Goal: Task Accomplishment & Management: Use online tool/utility

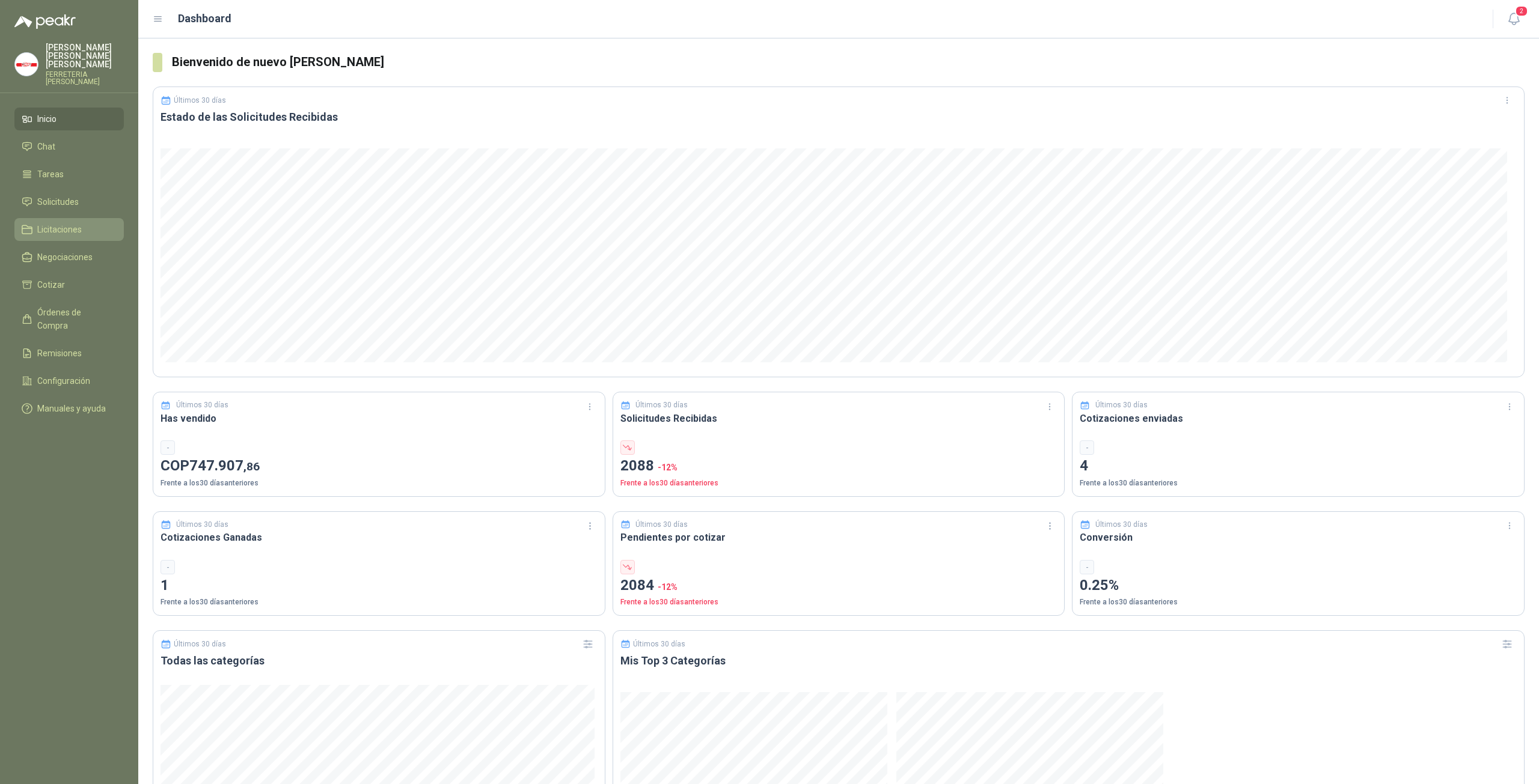
click at [60, 225] on span "Licitaciones" at bounding box center [59, 230] width 45 height 14
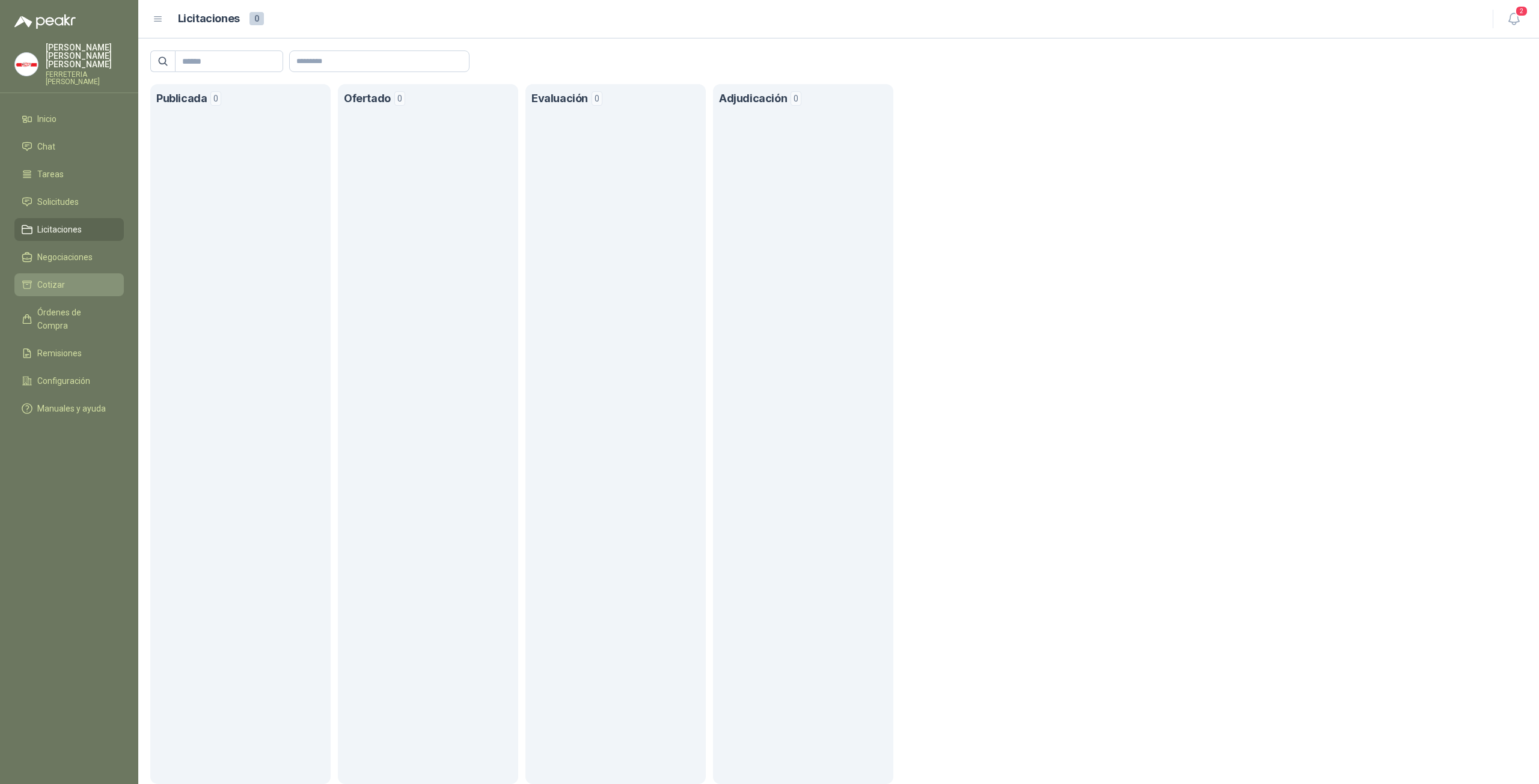
click at [53, 283] on link "Cotizar" at bounding box center [69, 284] width 109 height 23
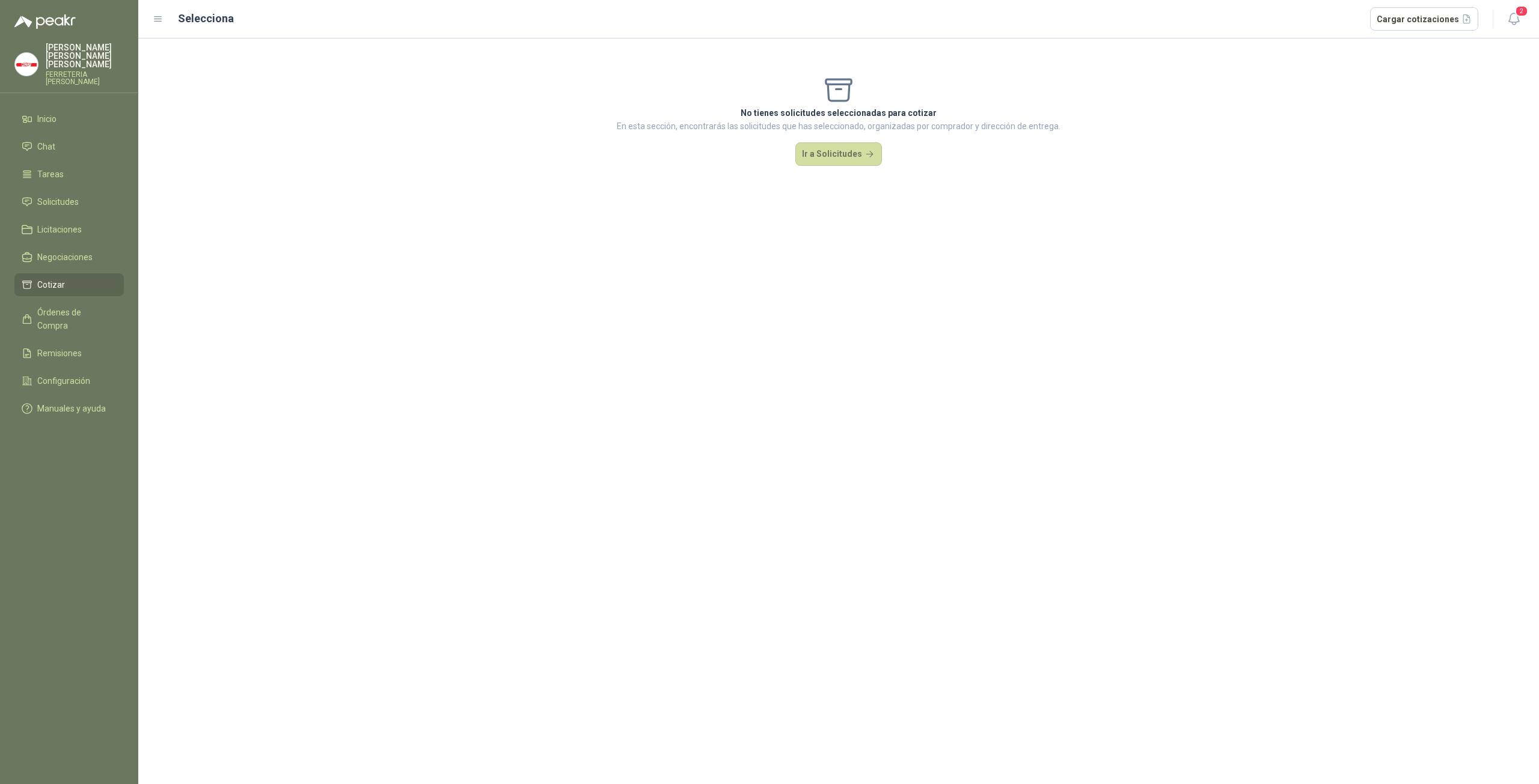
drag, startPoint x: 63, startPoint y: 277, endPoint x: 69, endPoint y: 268, distance: 10.8
click at [63, 278] on span "Cotizar" at bounding box center [51, 285] width 28 height 14
click at [825, 158] on button "Ir a Solicitudes" at bounding box center [838, 154] width 86 height 24
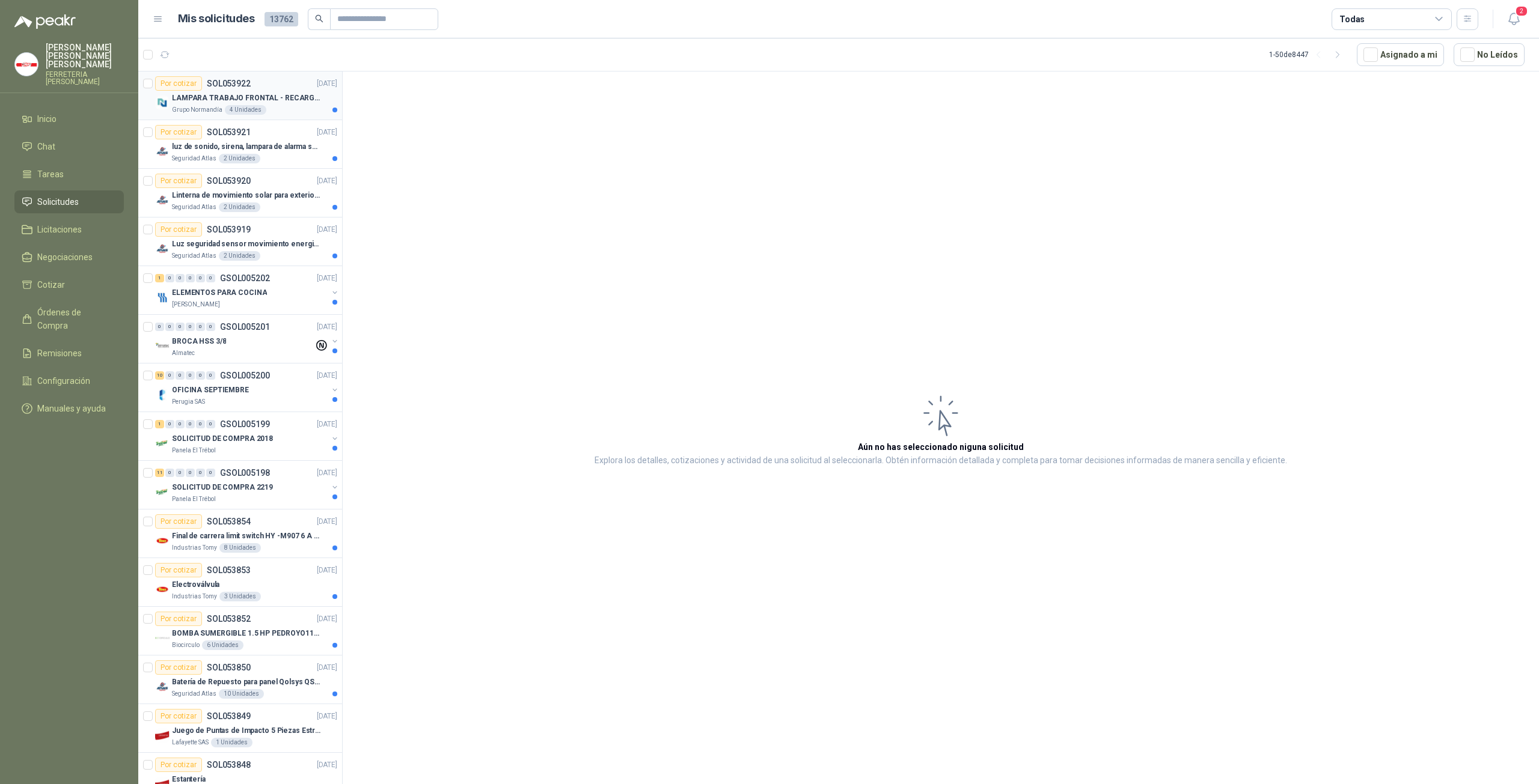
click at [204, 109] on p "Grupo Normandía" at bounding box center [197, 109] width 51 height 9
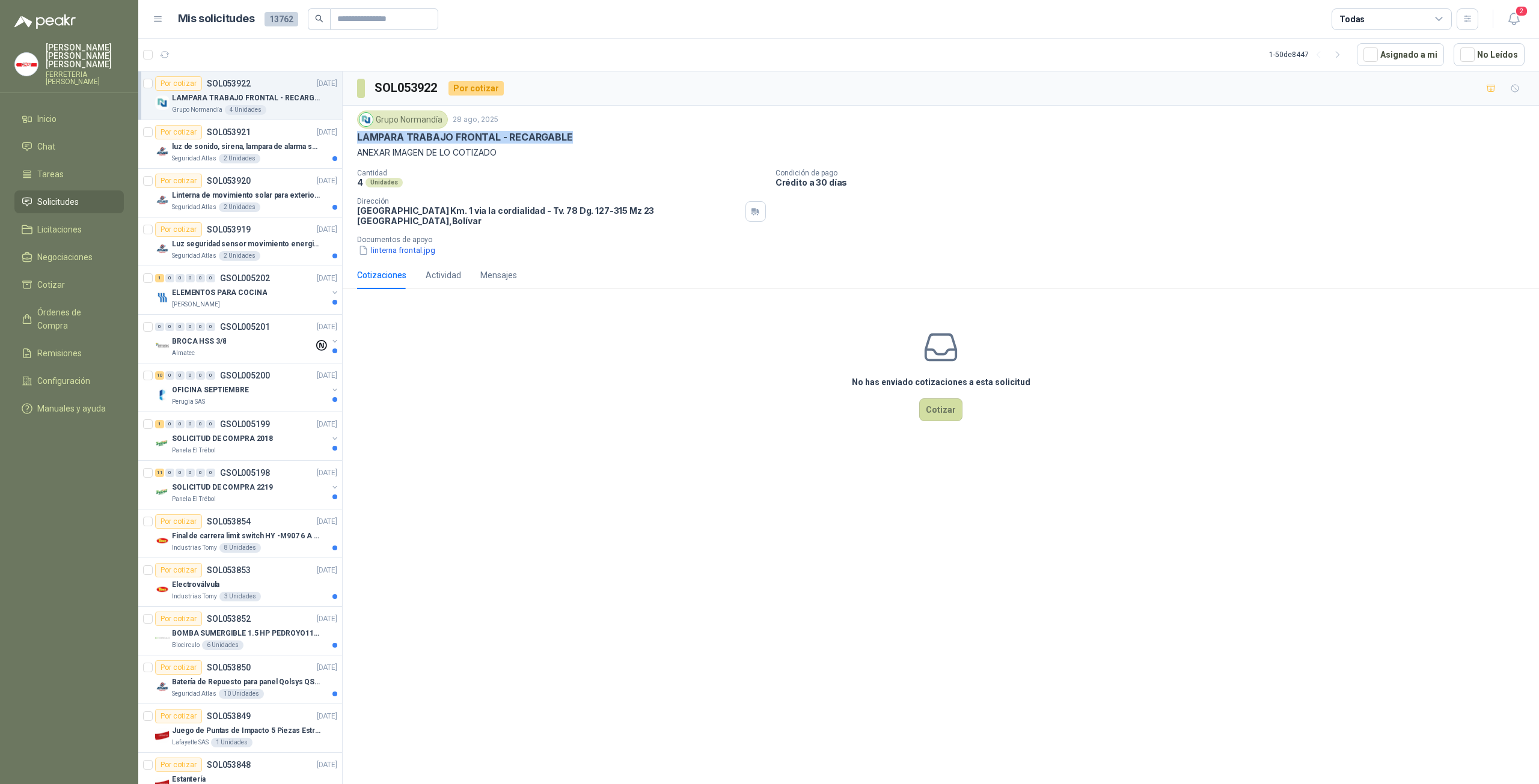
drag, startPoint x: 574, startPoint y: 135, endPoint x: 355, endPoint y: 140, distance: 219.1
click at [355, 140] on div "Grupo [PERSON_NAME] [DATE] LAMPARA TRABAJO FRONTAL - RECARGABLE ANEXAR IMAGEN D…" at bounding box center [941, 184] width 1196 height 156
click at [393, 244] on button "linterna frontal.jpg" at bounding box center [397, 250] width 80 height 13
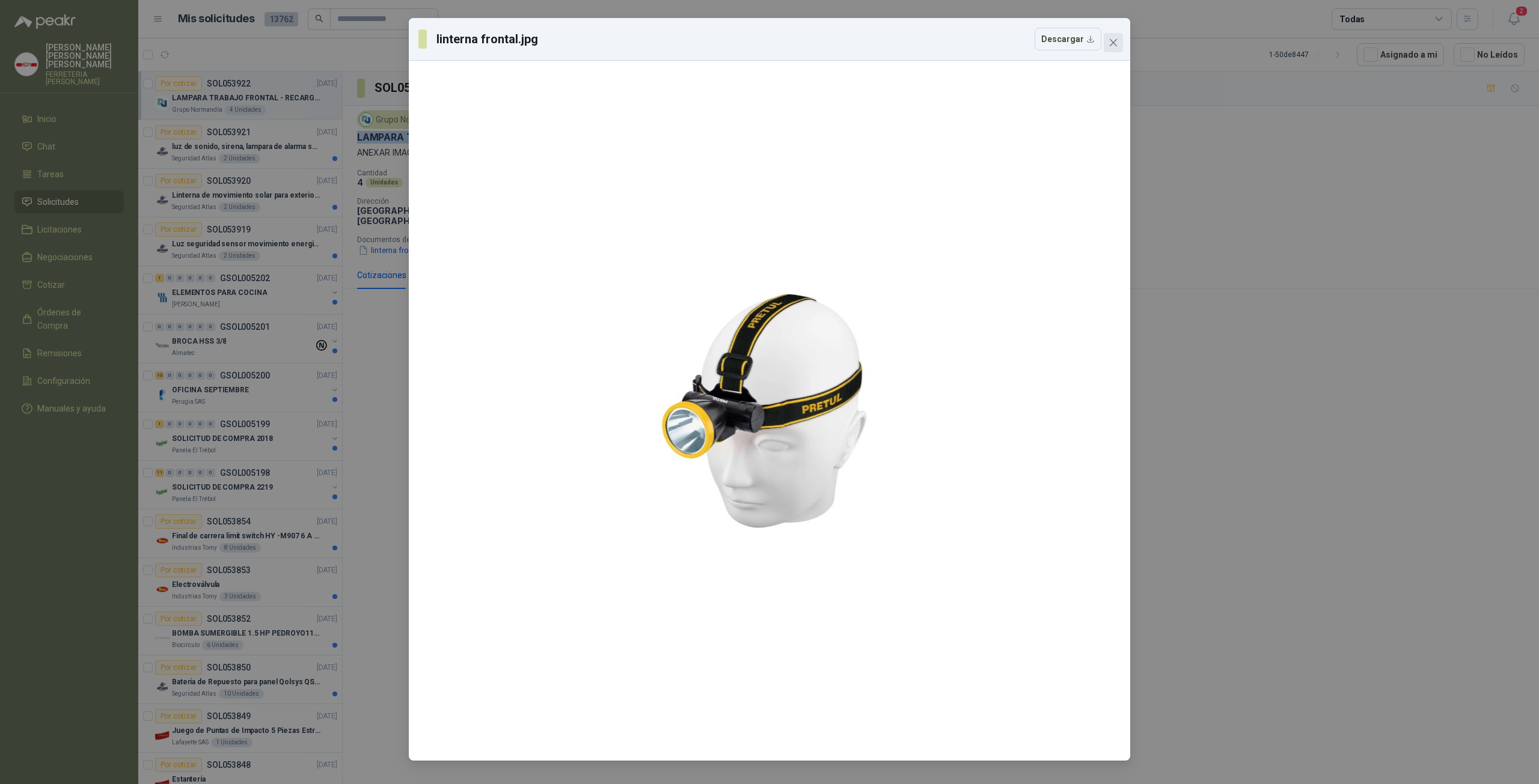
click at [1108, 47] on icon "close" at bounding box center [1113, 42] width 9 height 9
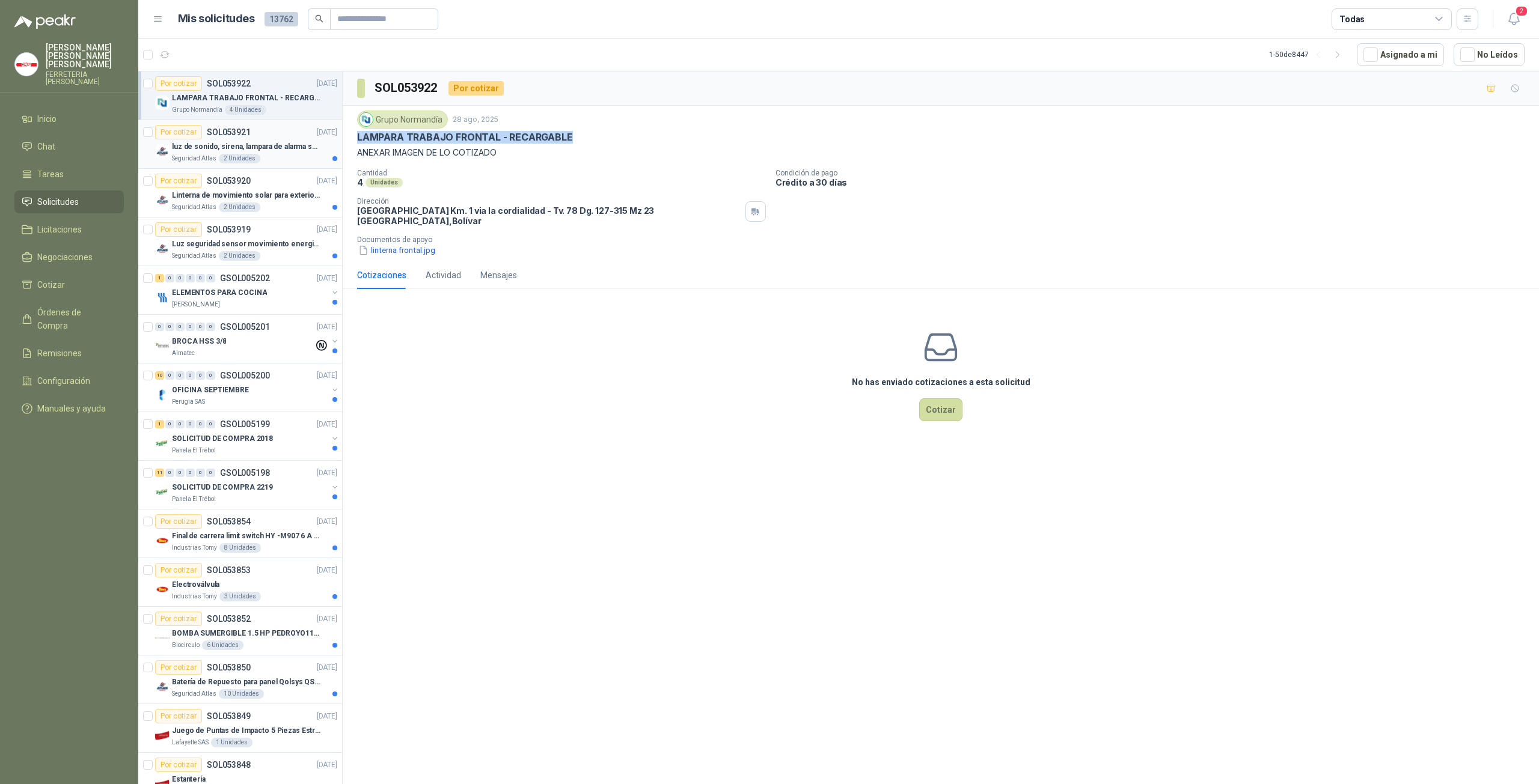
click at [254, 155] on div "2 Unidades" at bounding box center [239, 158] width 41 height 9
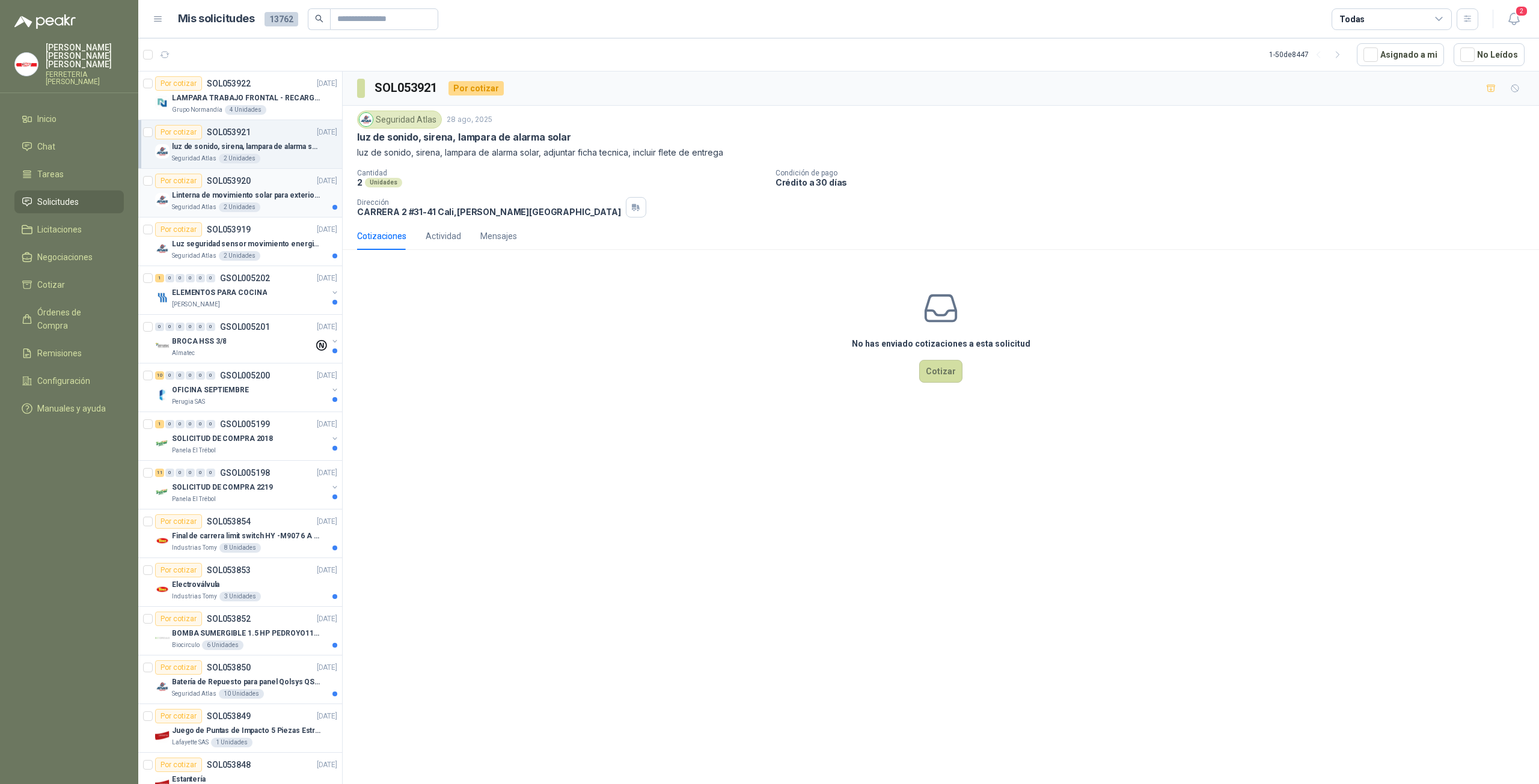
click at [258, 190] on p "Linterna de movimiento solar para exteriores con 77 leds" at bounding box center [246, 196] width 150 height 12
drag, startPoint x: 633, startPoint y: 138, endPoint x: 344, endPoint y: 139, distance: 289.0
click at [344, 139] on div "Seguridad Atlas [DATE] Linterna de movimiento solar para exteriores con 77 leds…" at bounding box center [941, 164] width 1196 height 117
copy p "Linterna de movimiento solar para exteriores con 77 leds"
click at [239, 496] on div "Panela El Trébol" at bounding box center [250, 499] width 156 height 9
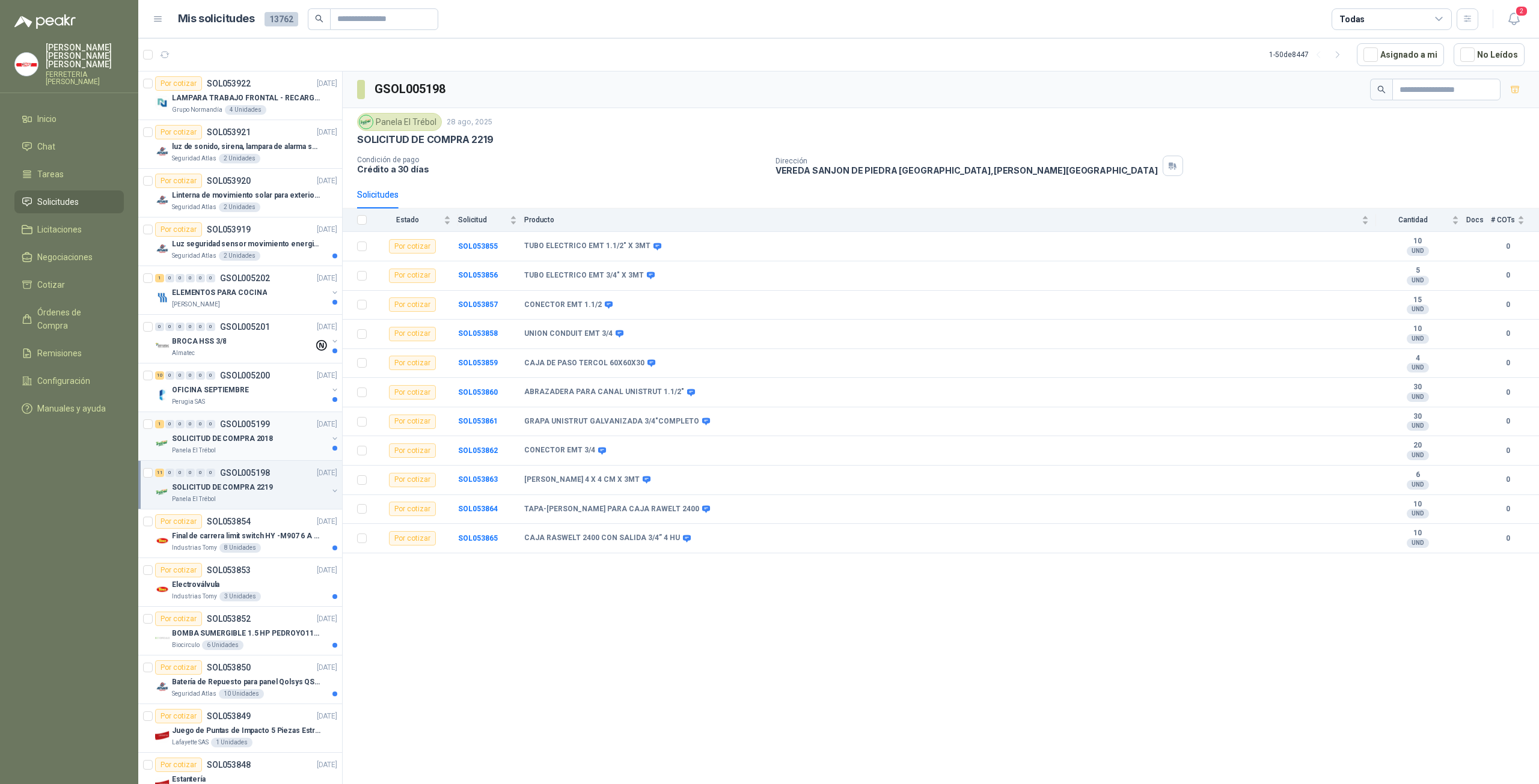
click at [217, 439] on p "SOLICITUD DE COMPRA 2018" at bounding box center [222, 439] width 101 height 12
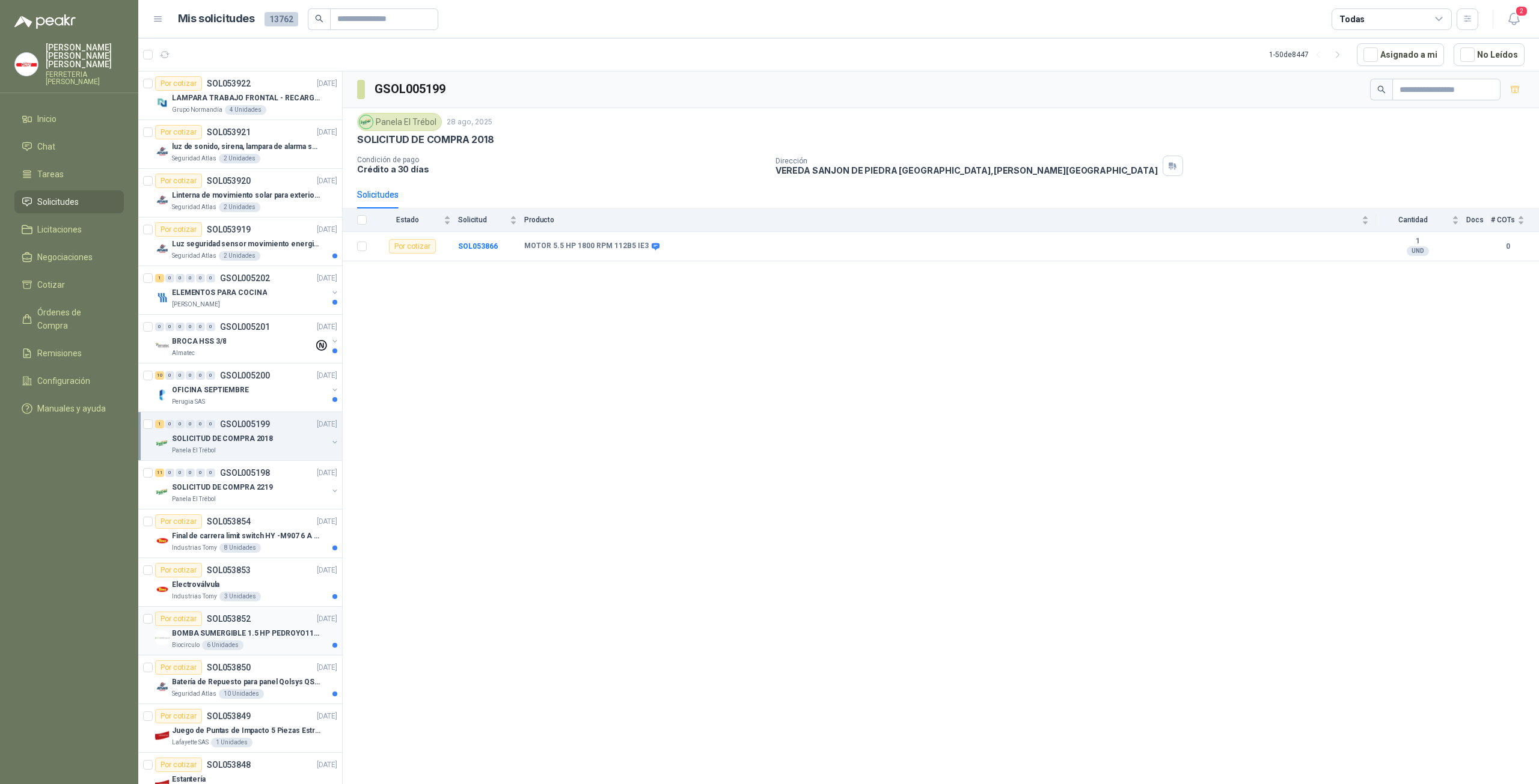
click at [256, 630] on p "BOMBA SUMERGIBLE 1.5 HP PEDROYO110 VOLTIOS" at bounding box center [246, 634] width 150 height 12
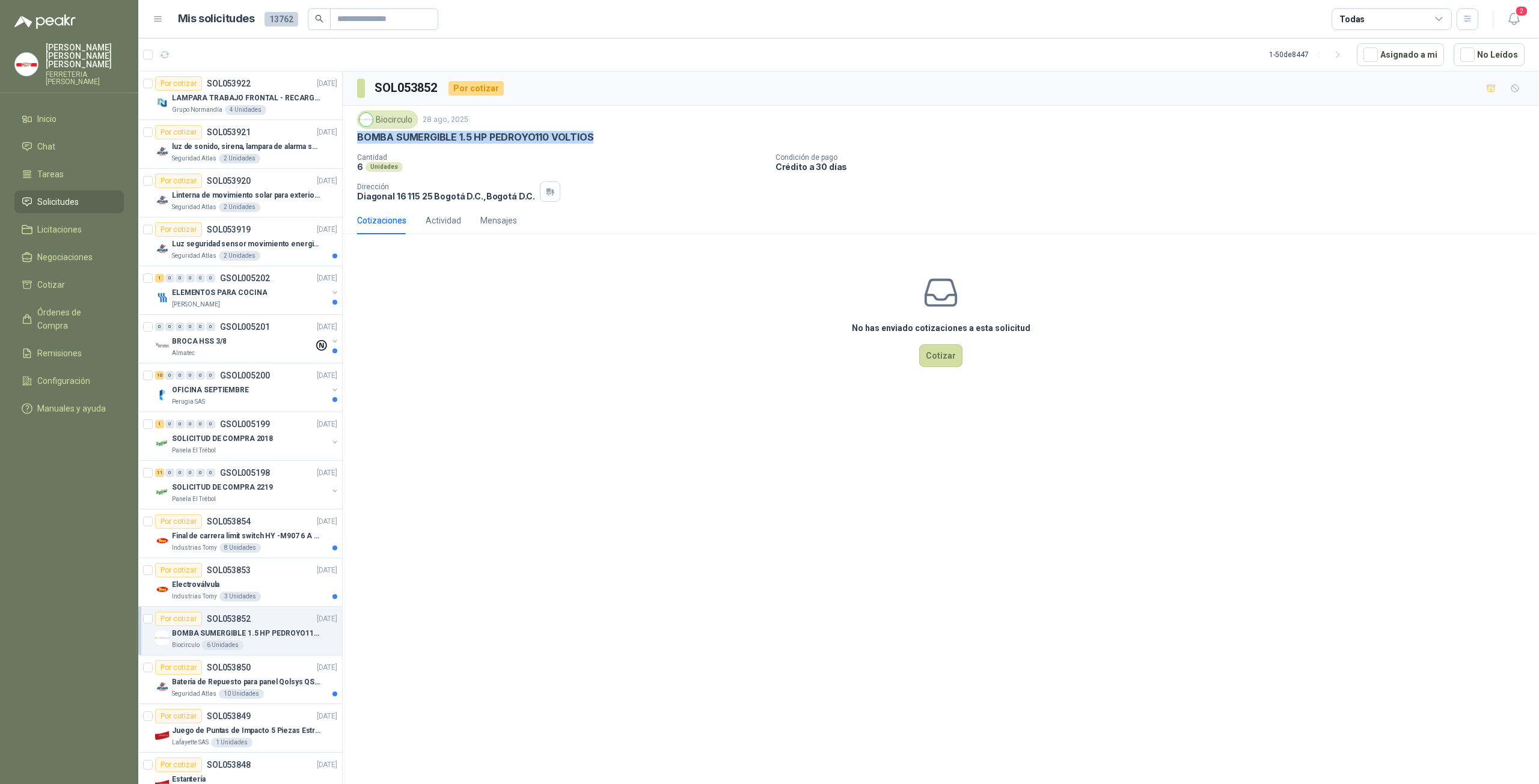
drag, startPoint x: 593, startPoint y: 135, endPoint x: 350, endPoint y: 140, distance: 243.1
click at [350, 140] on div "Biocirculo [DATE] BOMBA SUMERGIBLE 1.5 HP PEDROYO110 VOLTIOS Cantidad 6 Unidade…" at bounding box center [941, 156] width 1196 height 101
copy p "BOMBA SUMERGIBLE 1.5 HP PEDROYO110 VOLTIOS"
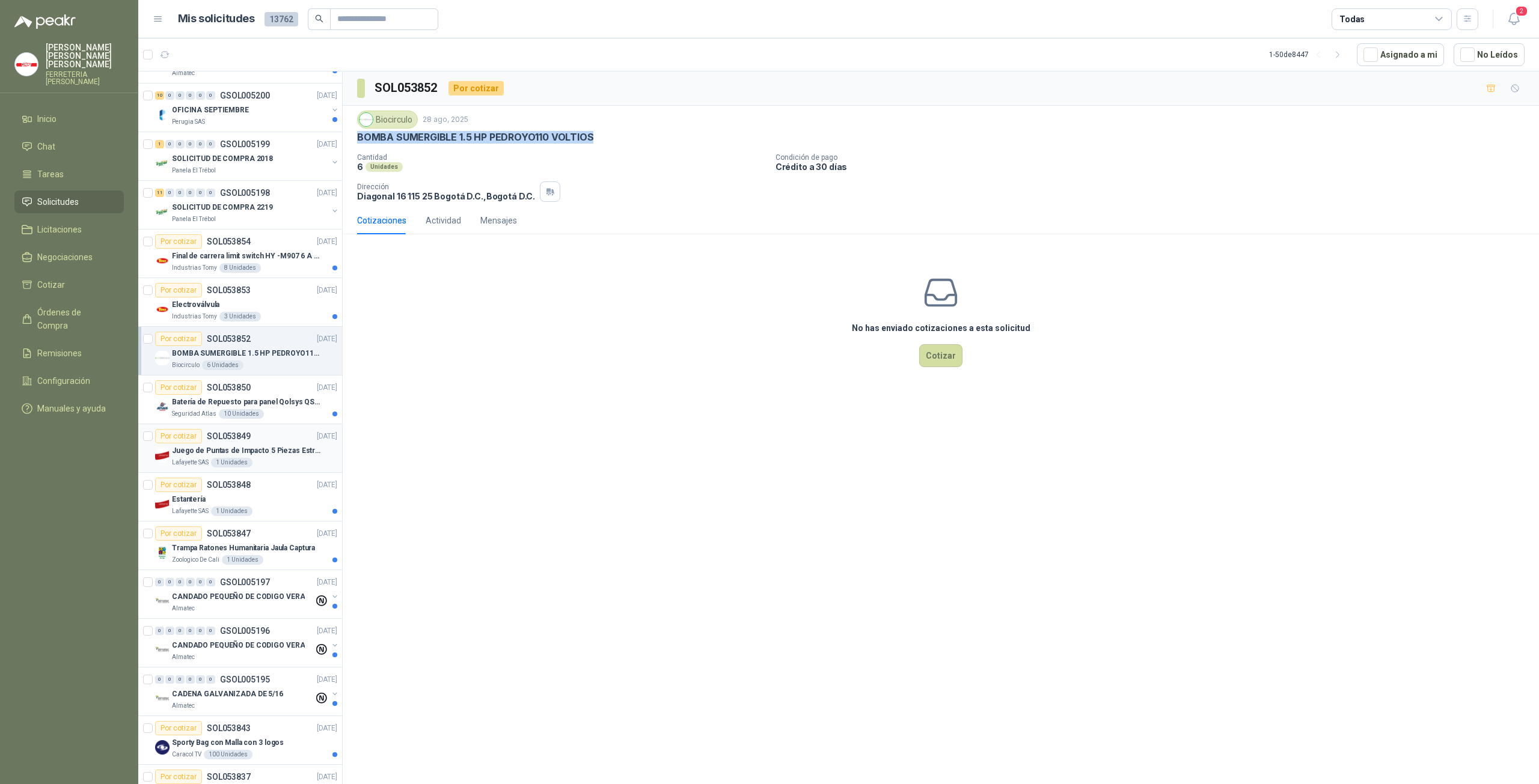
click at [269, 452] on p "Juego de Puntas de Impacto 5 Piezas Estrella PH2 de 2'' Zanco 1/4'' Truper" at bounding box center [246, 452] width 150 height 12
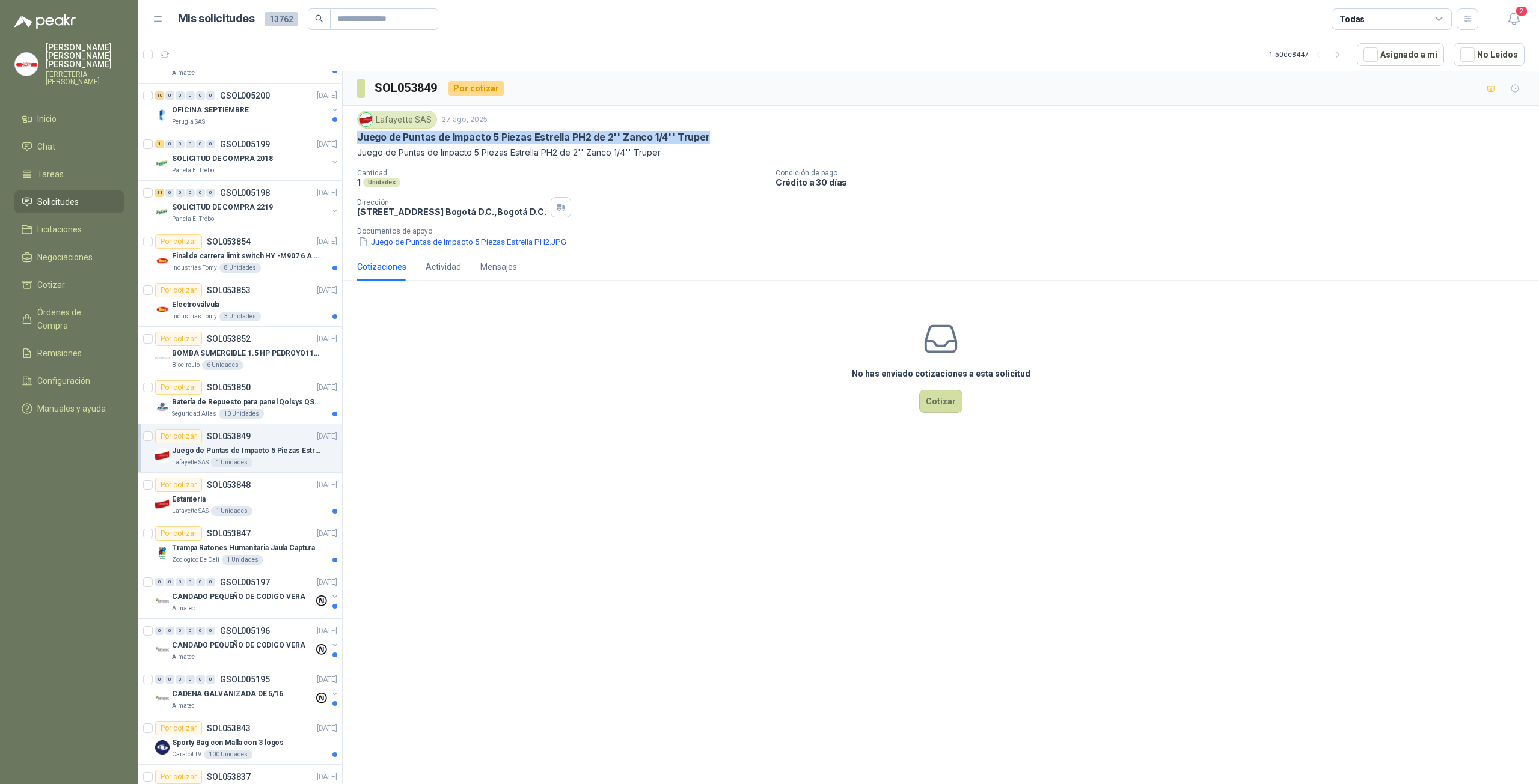
drag, startPoint x: 360, startPoint y: 140, endPoint x: 711, endPoint y: 136, distance: 351.0
click at [707, 138] on div "Juego de Puntas de Impacto 5 Piezas Estrella PH2 de 2'' Zanco 1/4'' Truper" at bounding box center [941, 137] width 1168 height 13
copy p "Juego de Puntas de Impacto 5 Piezas Estrella PH2 de 2'' Zanco 1/4'' Truper"
click at [930, 401] on button "Cotizar" at bounding box center [941, 401] width 43 height 23
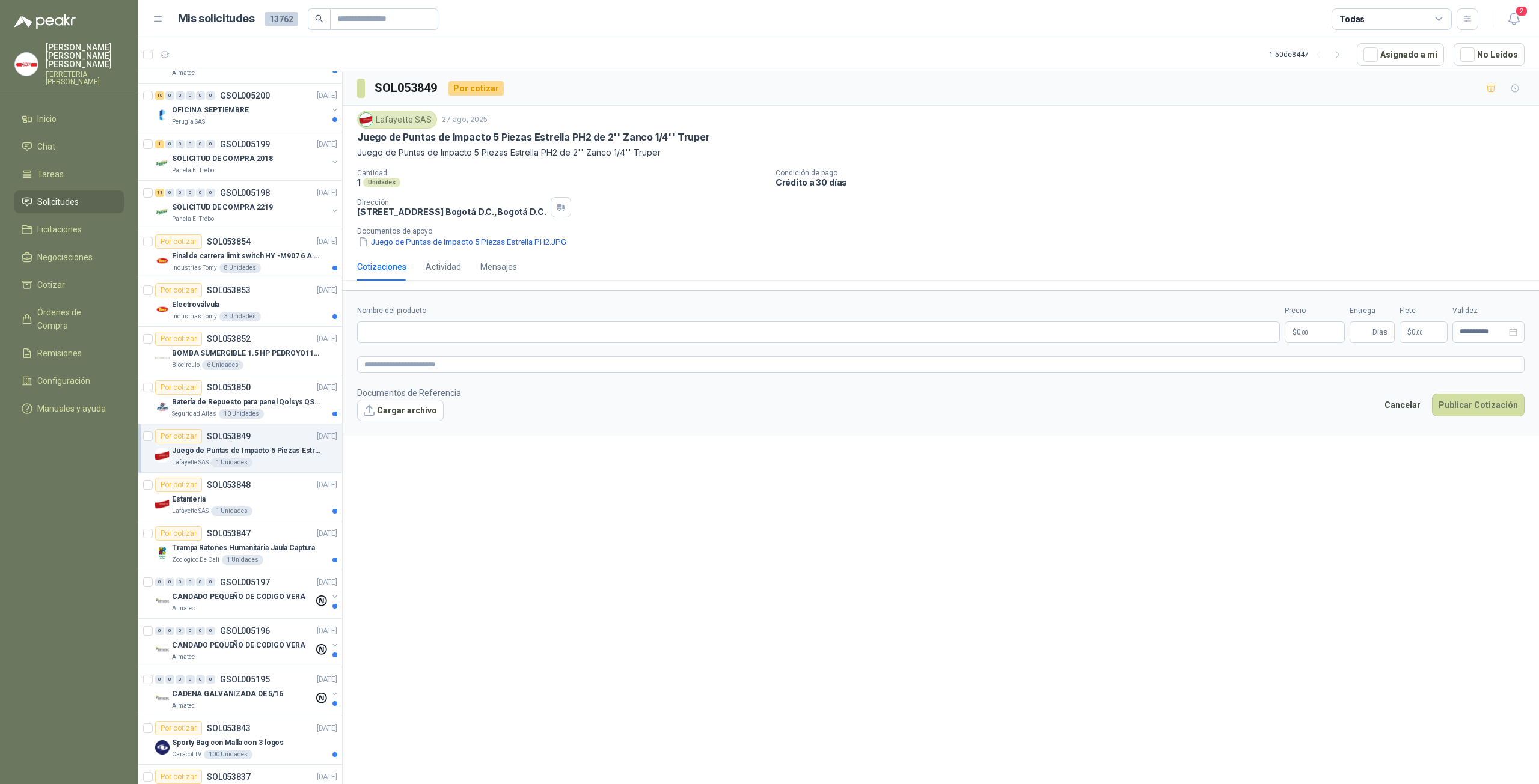
click at [499, 232] on p "Documentos de apoyo" at bounding box center [945, 232] width 1177 height 8
click at [500, 239] on button "Juego de Puntas de Impacto 5 Piezas Estrella PH2.JPG" at bounding box center [462, 242] width 211 height 13
